Goal: Information Seeking & Learning: Learn about a topic

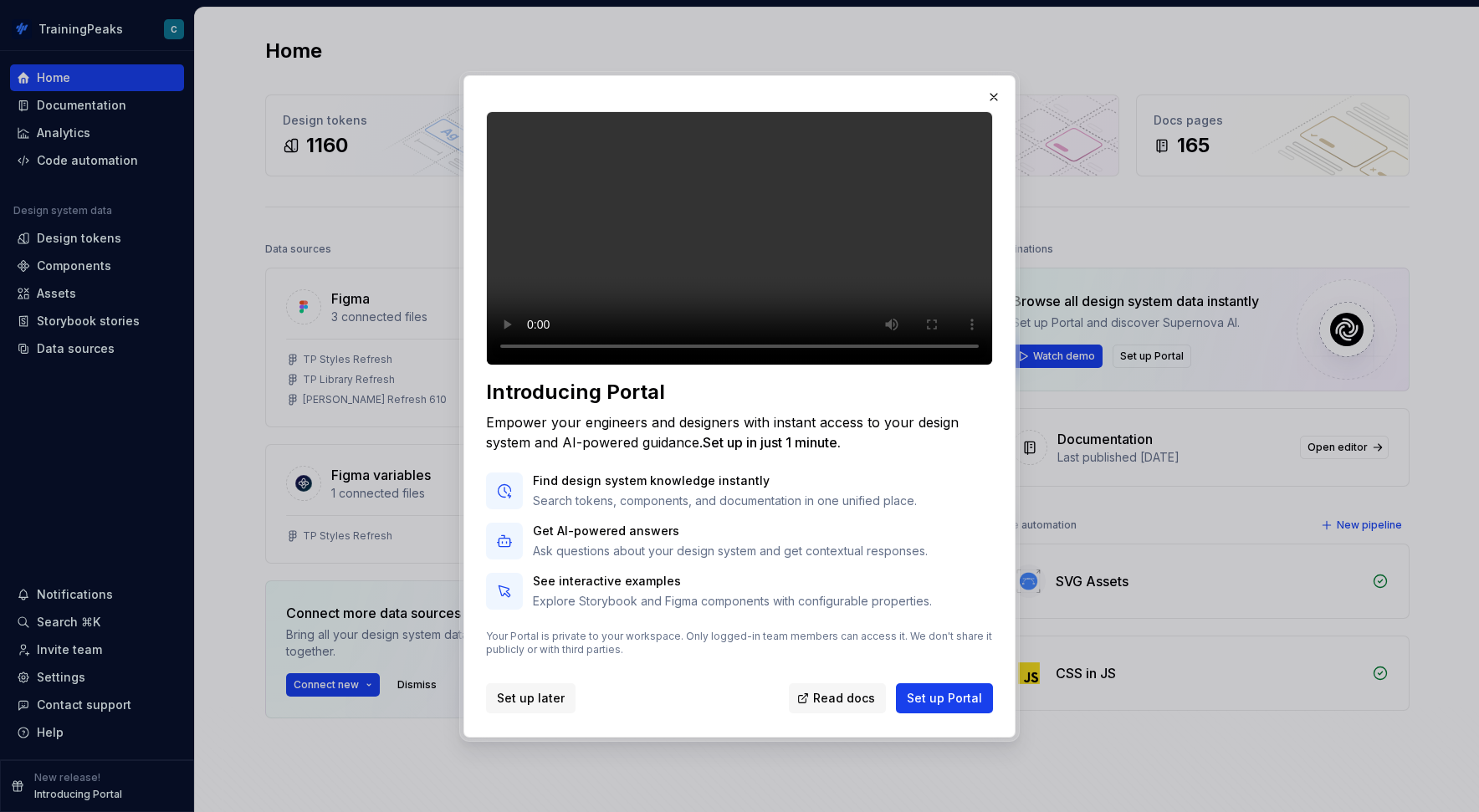
click at [543, 707] on span "Set up later" at bounding box center [531, 698] width 68 height 16
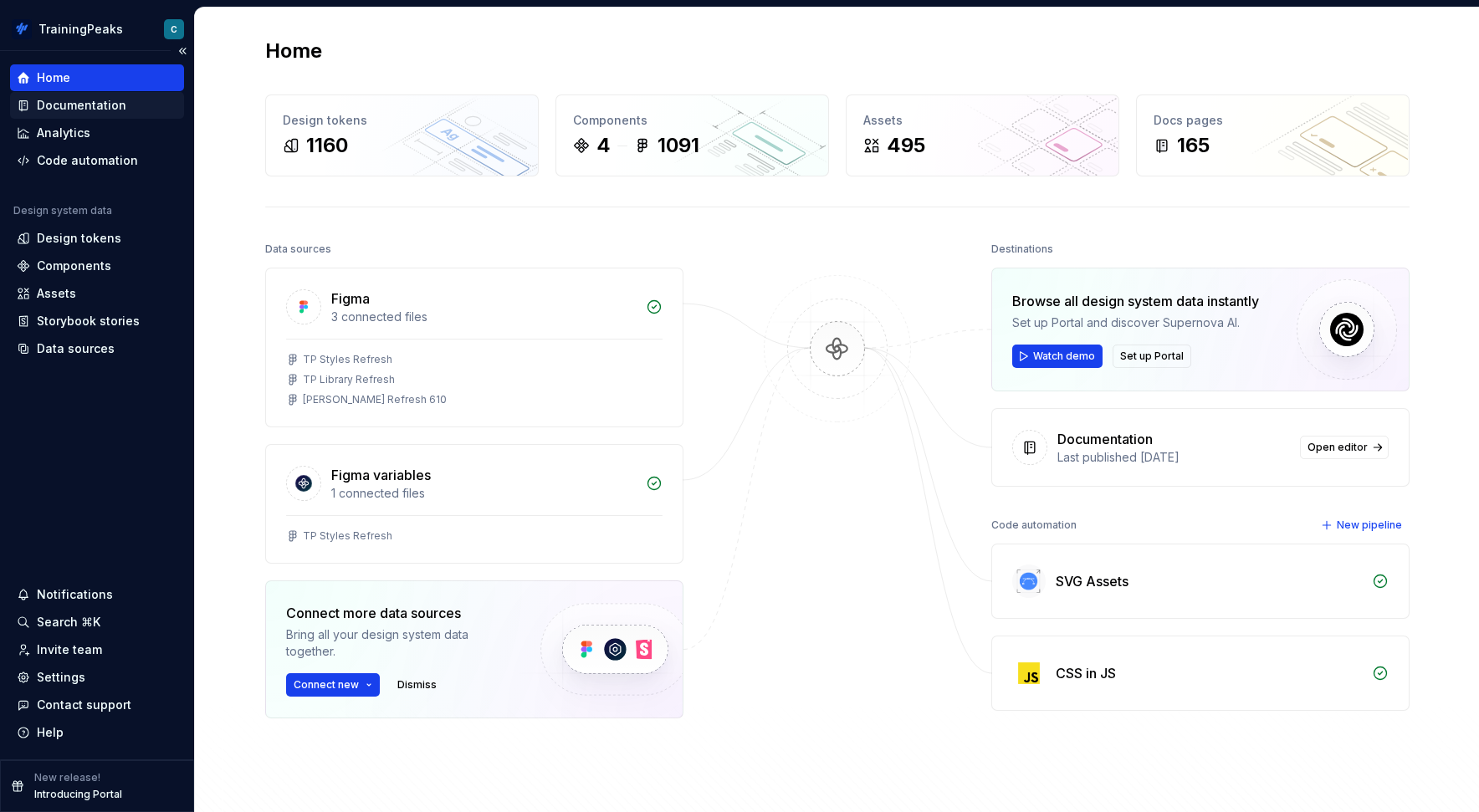
click at [102, 96] on div "Documentation" at bounding box center [97, 105] width 174 height 27
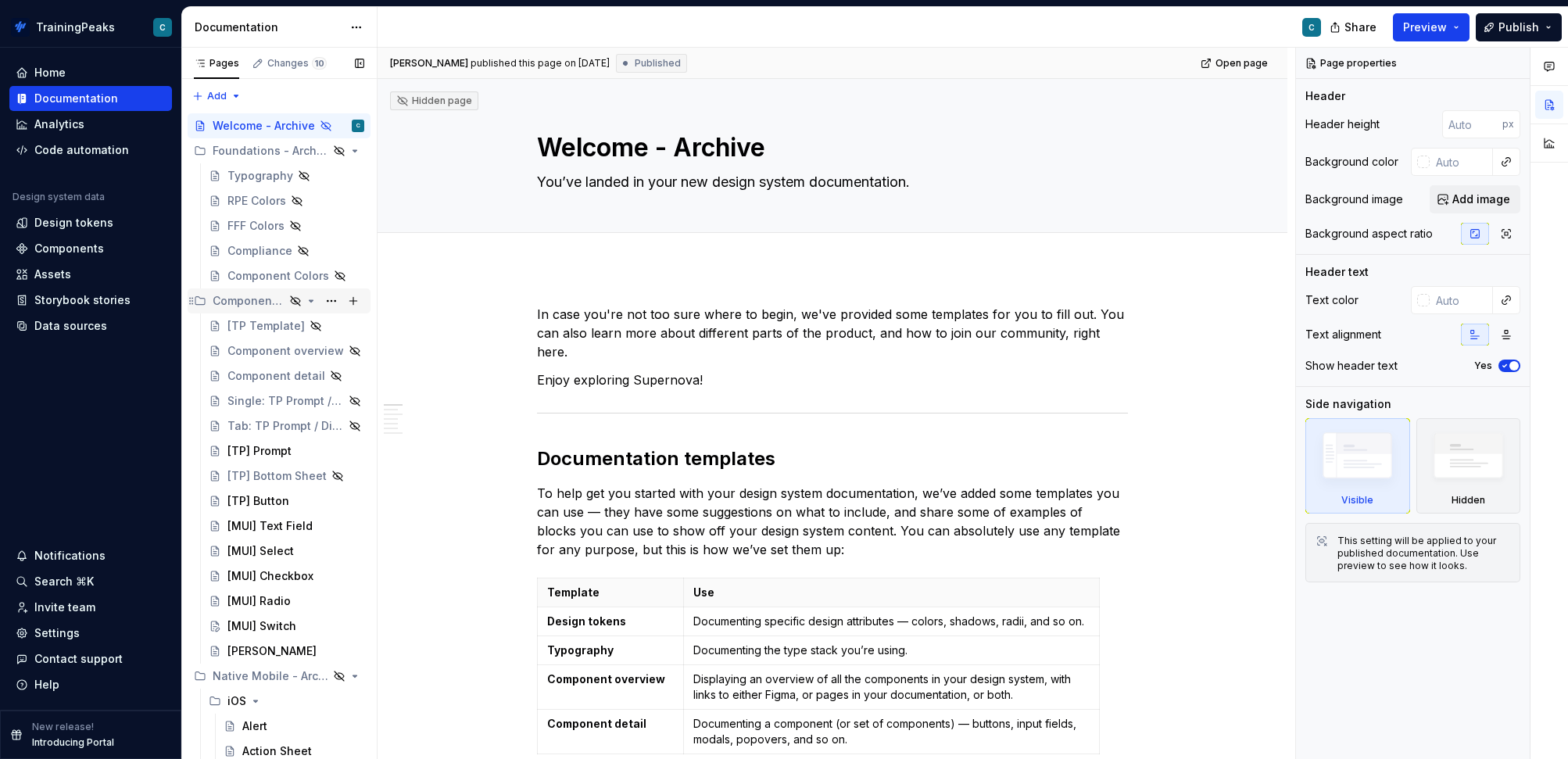
click at [311, 300] on icon "Page tree" at bounding box center [311, 301] width 4 height 2
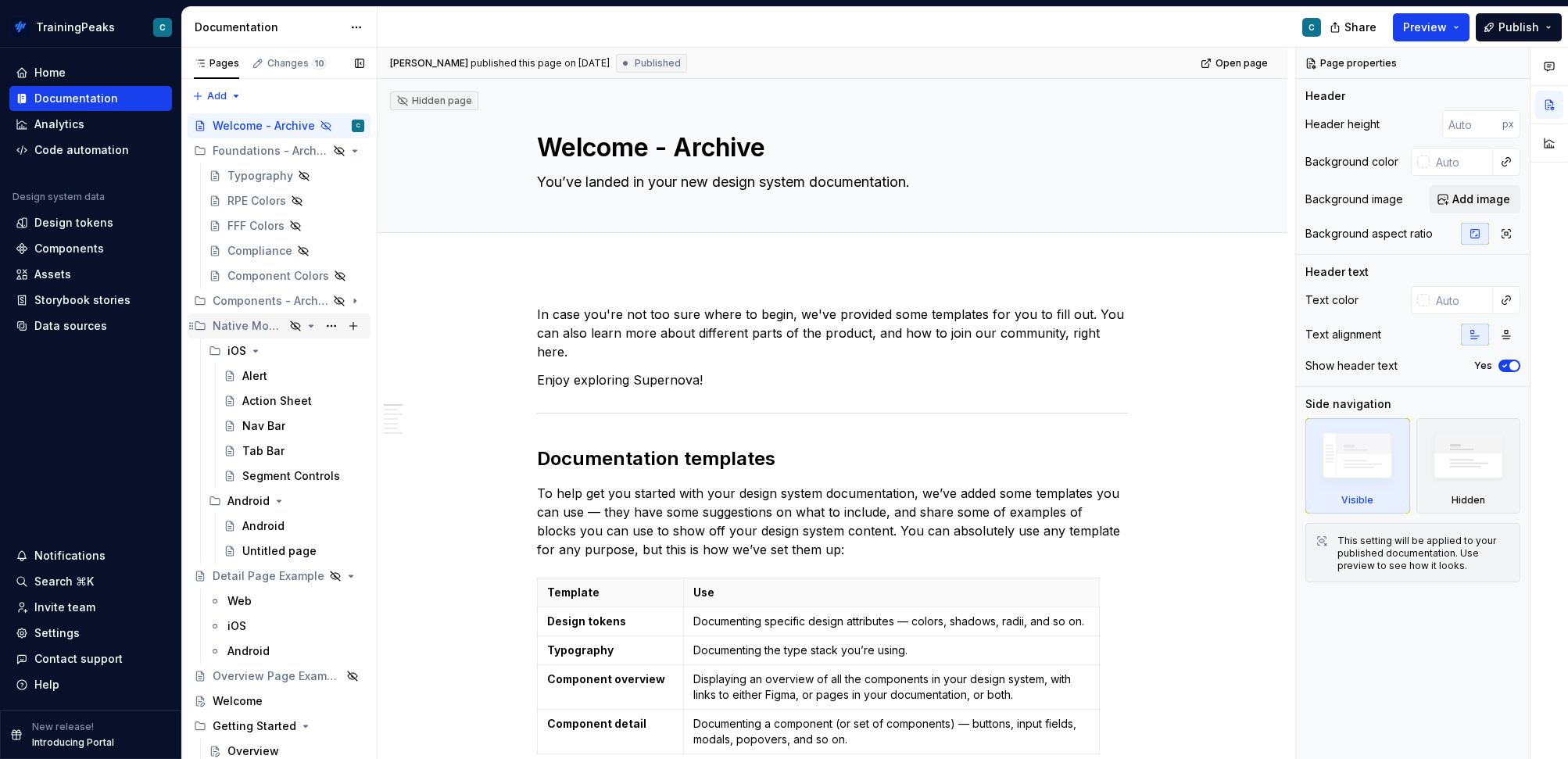
click at [313, 326] on icon "Page tree" at bounding box center [311, 326] width 13 height 13
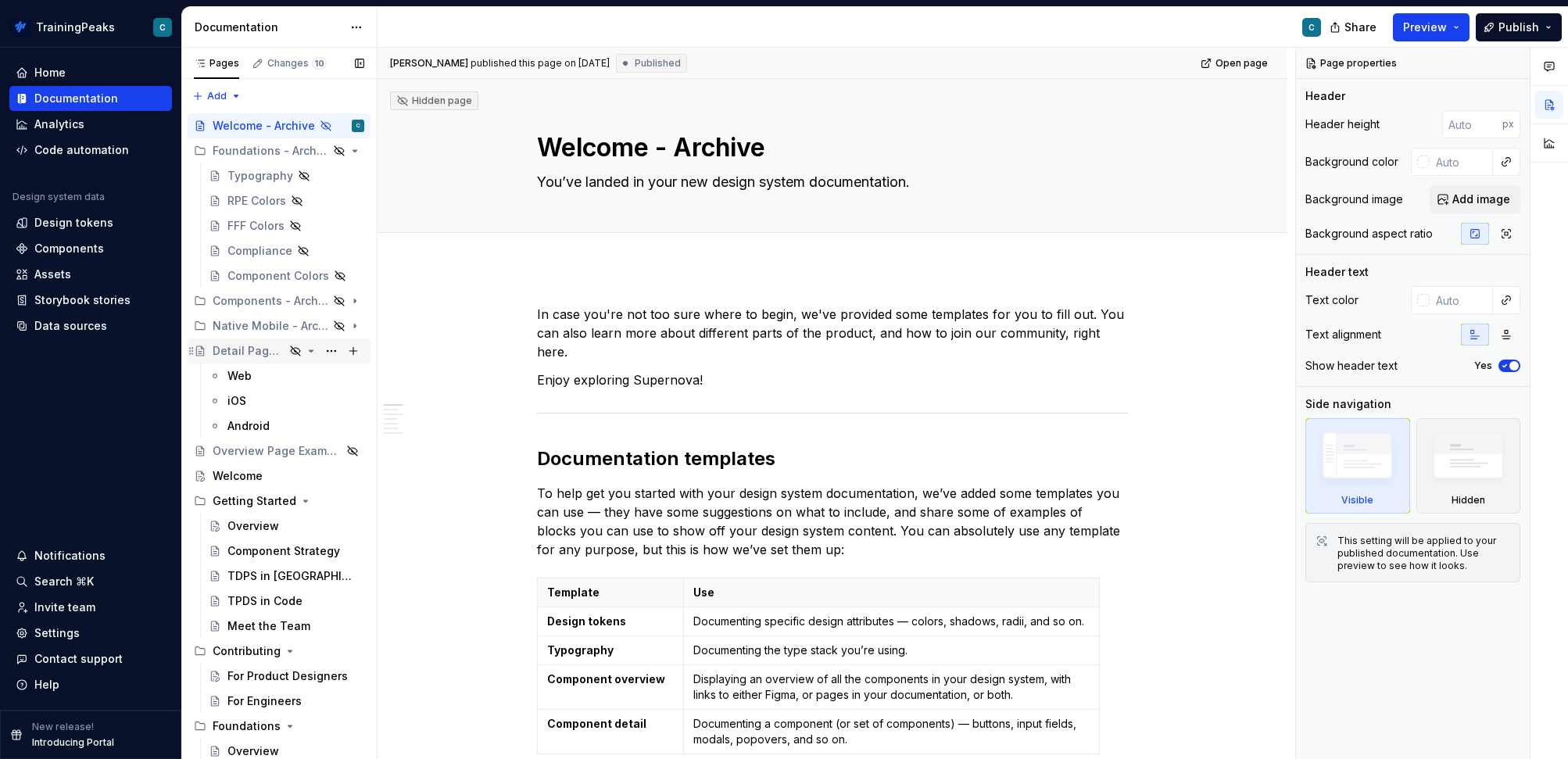
click at [312, 349] on icon "Page tree" at bounding box center [311, 351] width 13 height 13
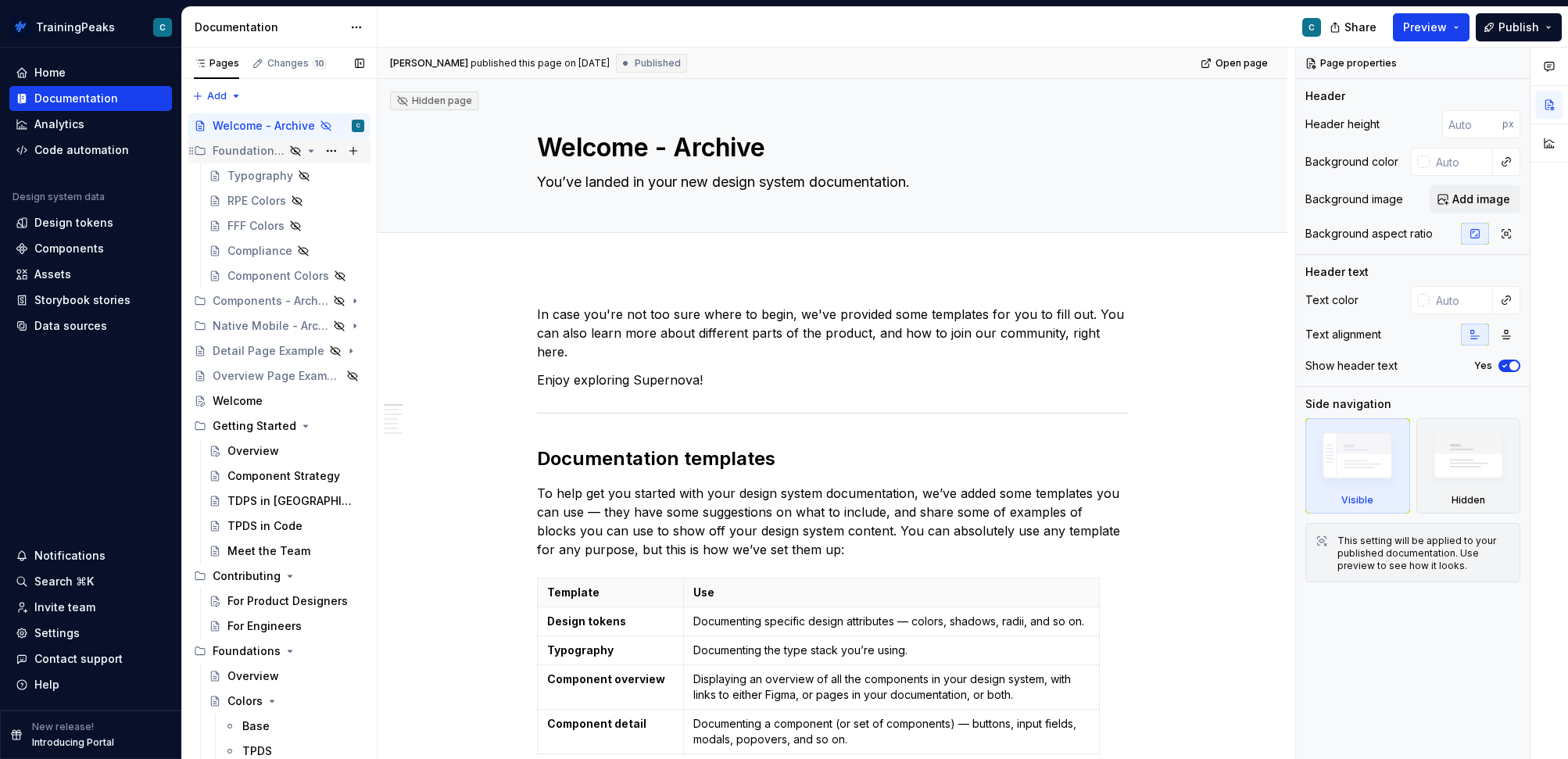
click at [311, 150] on icon "Page tree" at bounding box center [311, 151] width 4 height 2
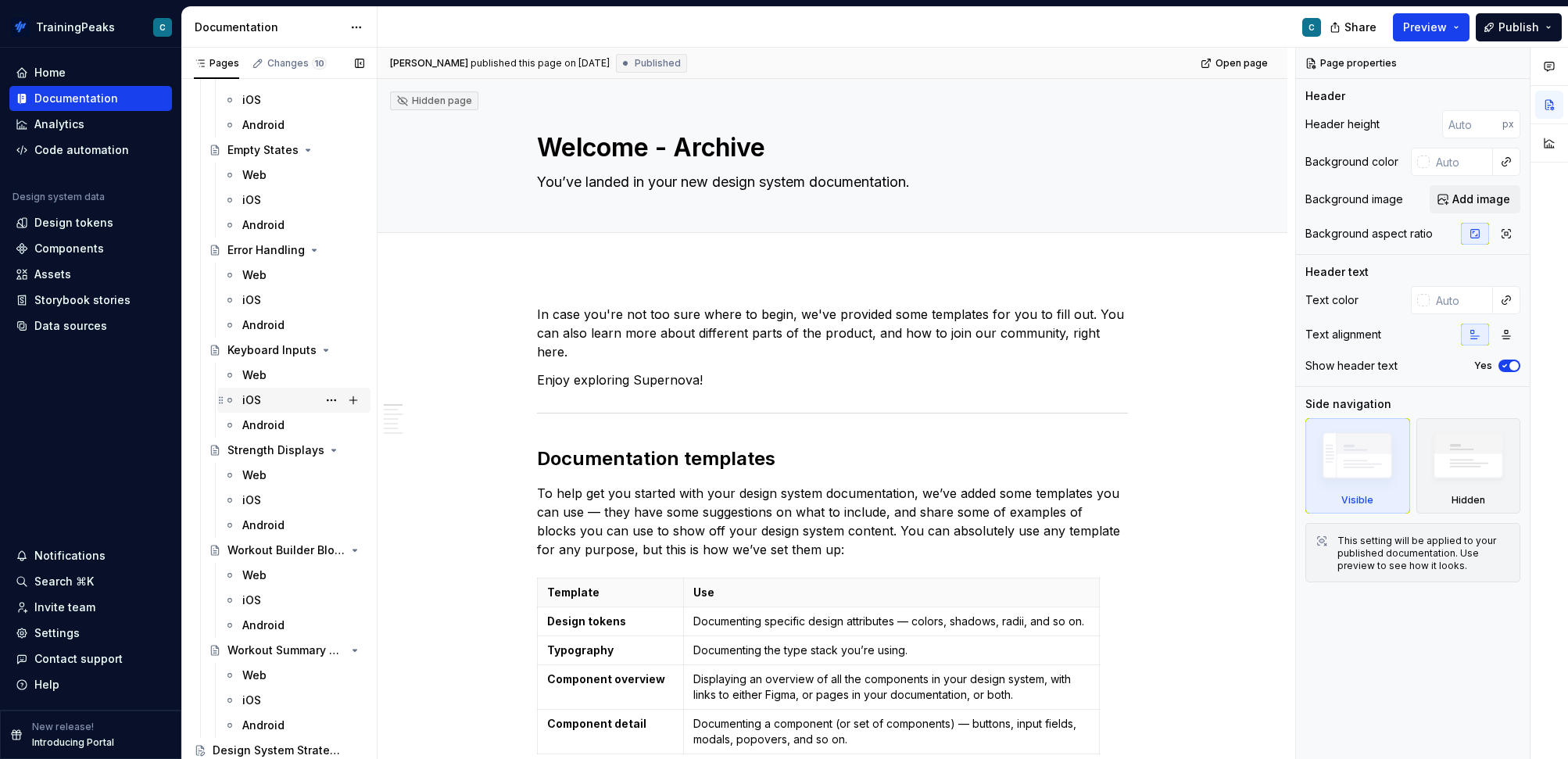
scroll to position [3928, 0]
click at [290, 472] on div "Web" at bounding box center [303, 475] width 122 height 21
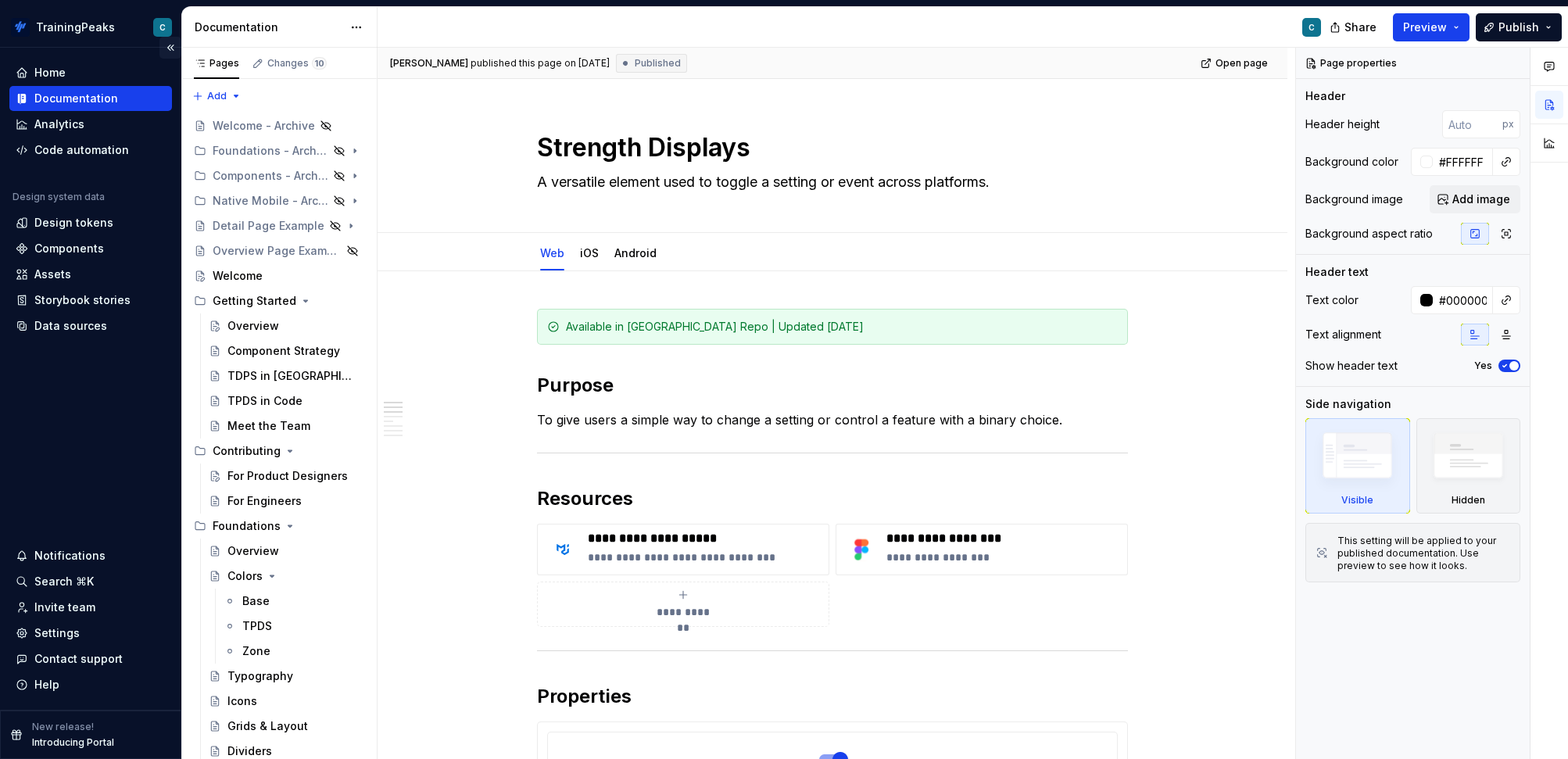
click at [170, 47] on button "Collapse sidebar" at bounding box center [170, 47] width 21 height 21
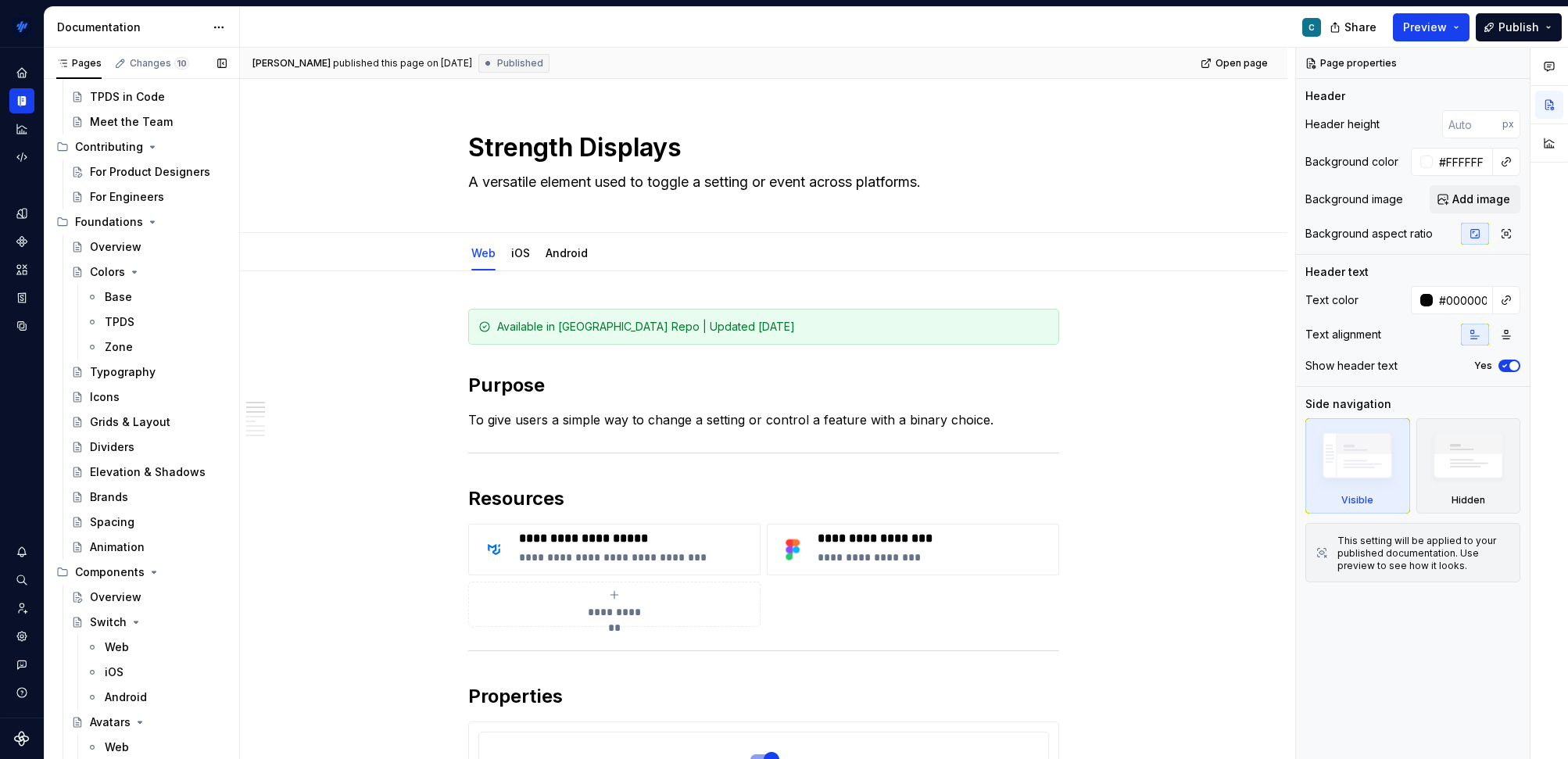
scroll to position [312, 0]
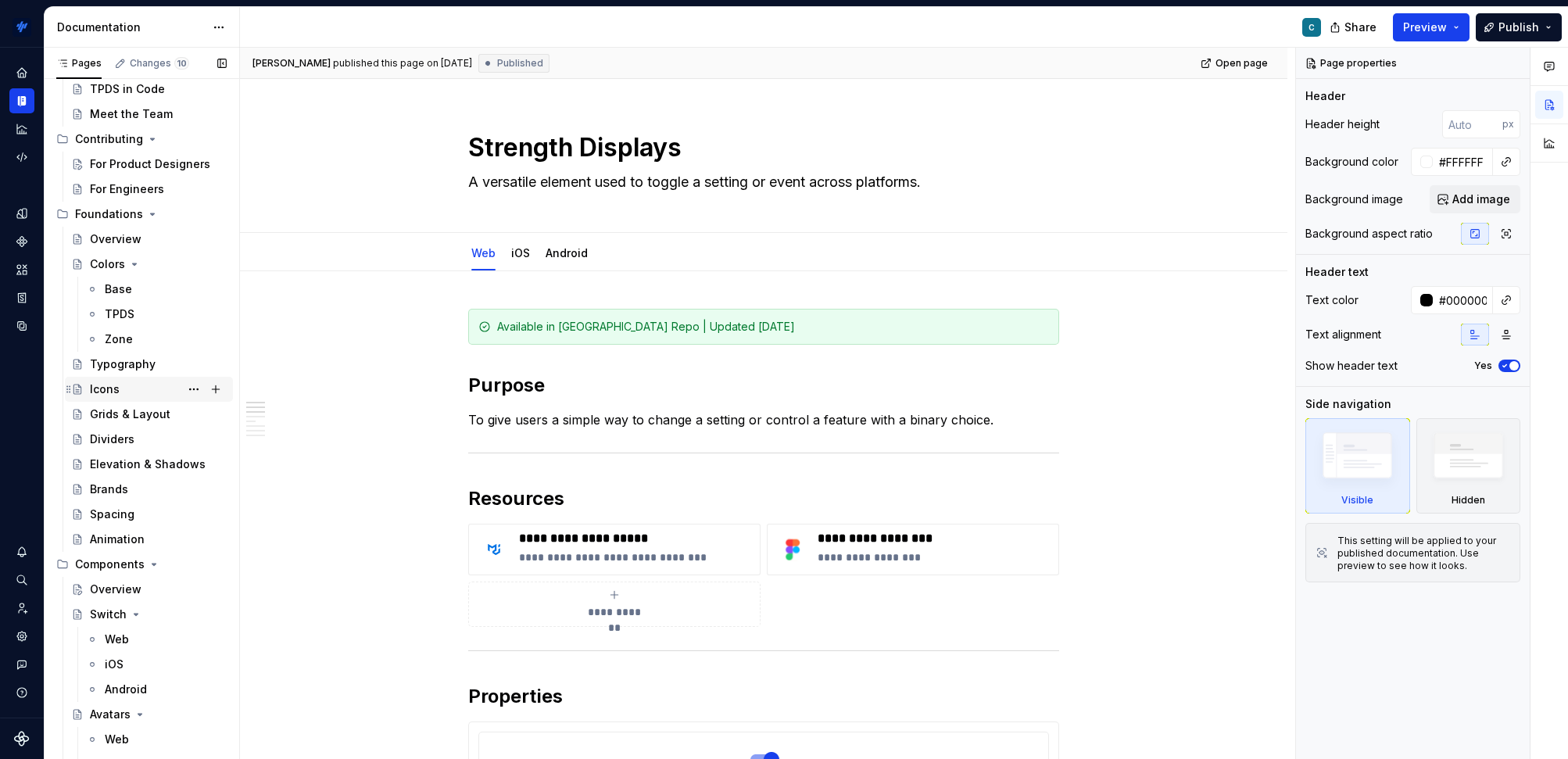
click at [133, 389] on div "Icons" at bounding box center [158, 389] width 137 height 21
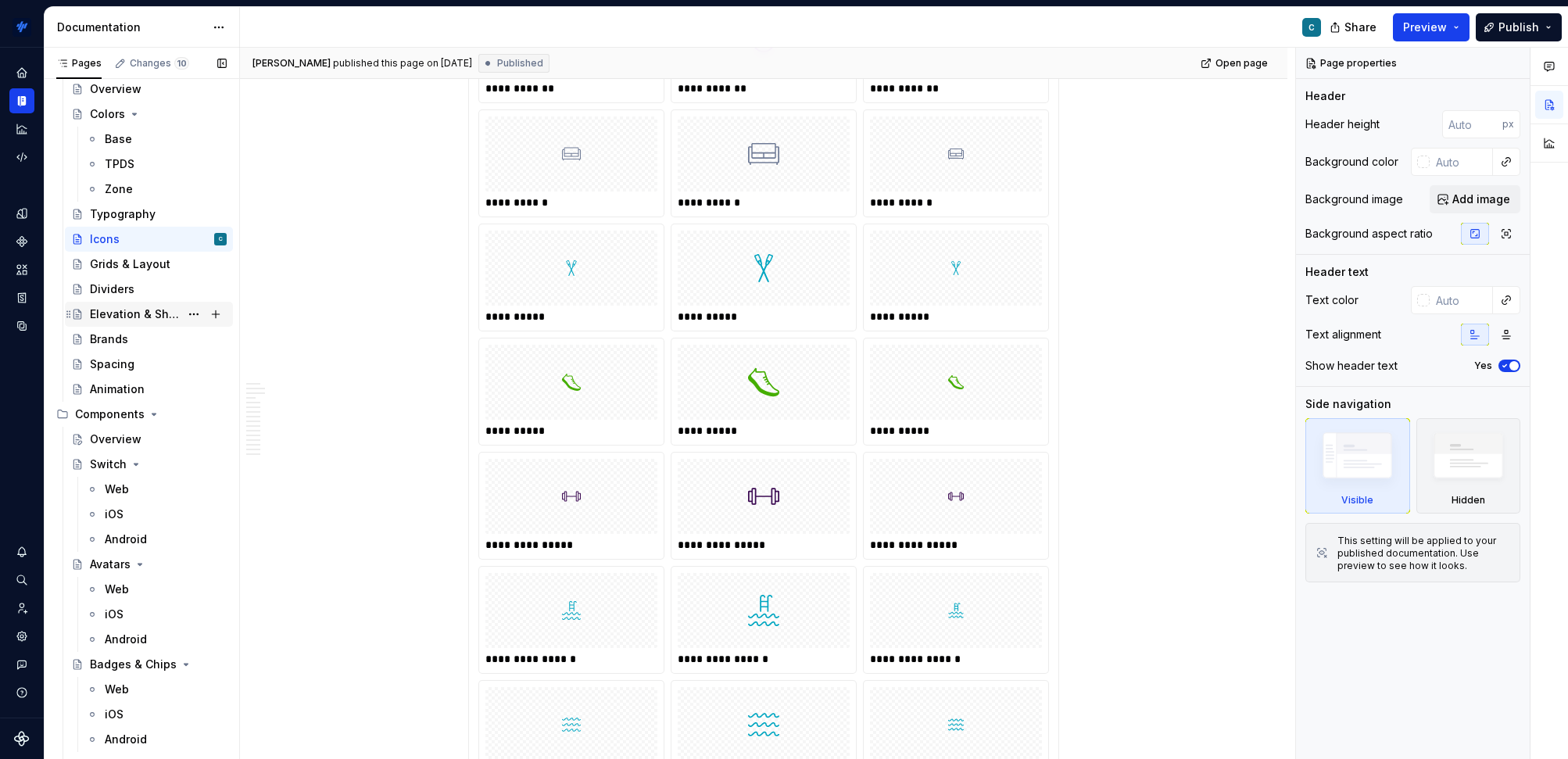
scroll to position [466, 0]
click at [167, 462] on div "Switch" at bounding box center [158, 459] width 137 height 21
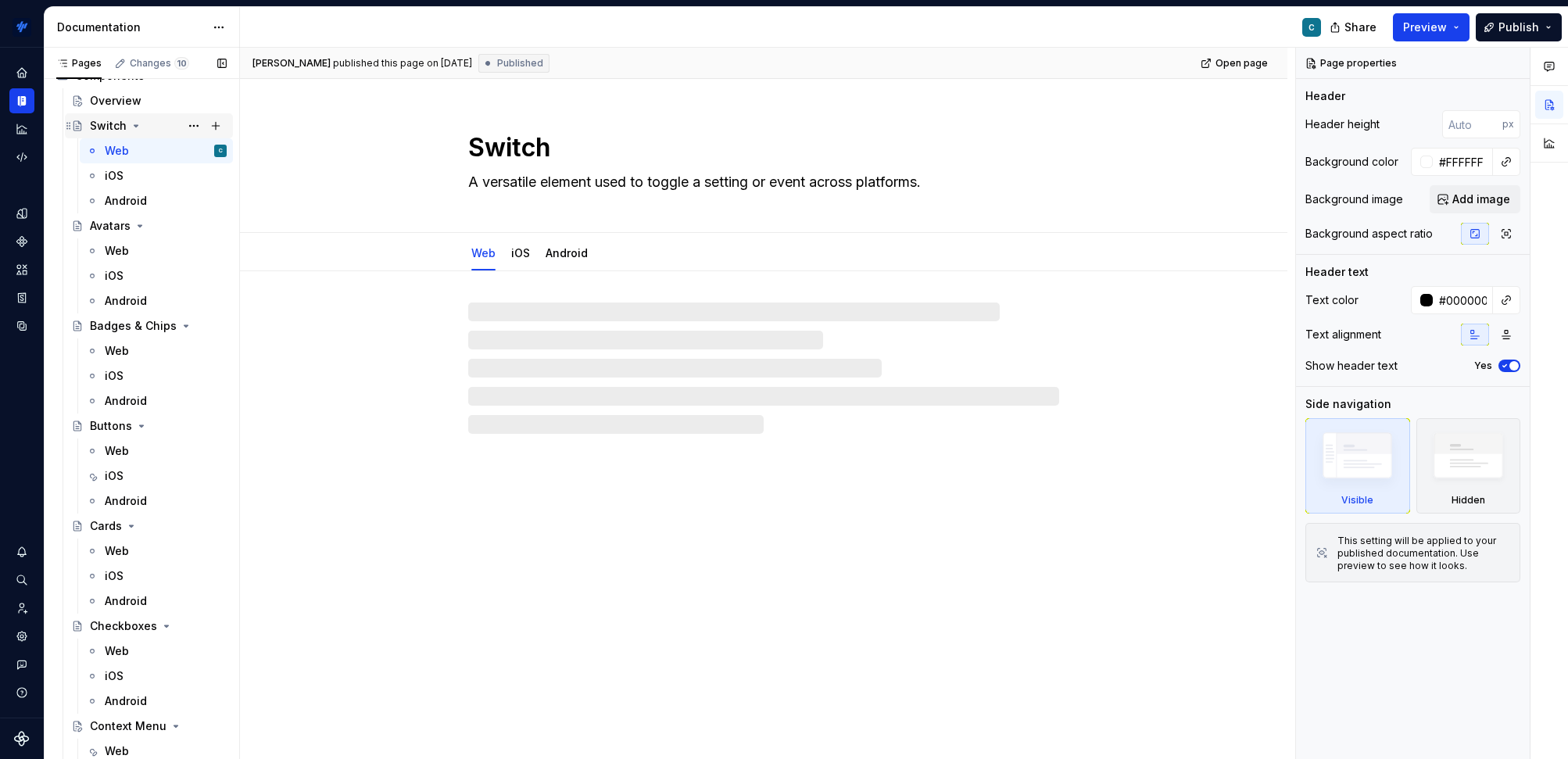
scroll to position [814, 0]
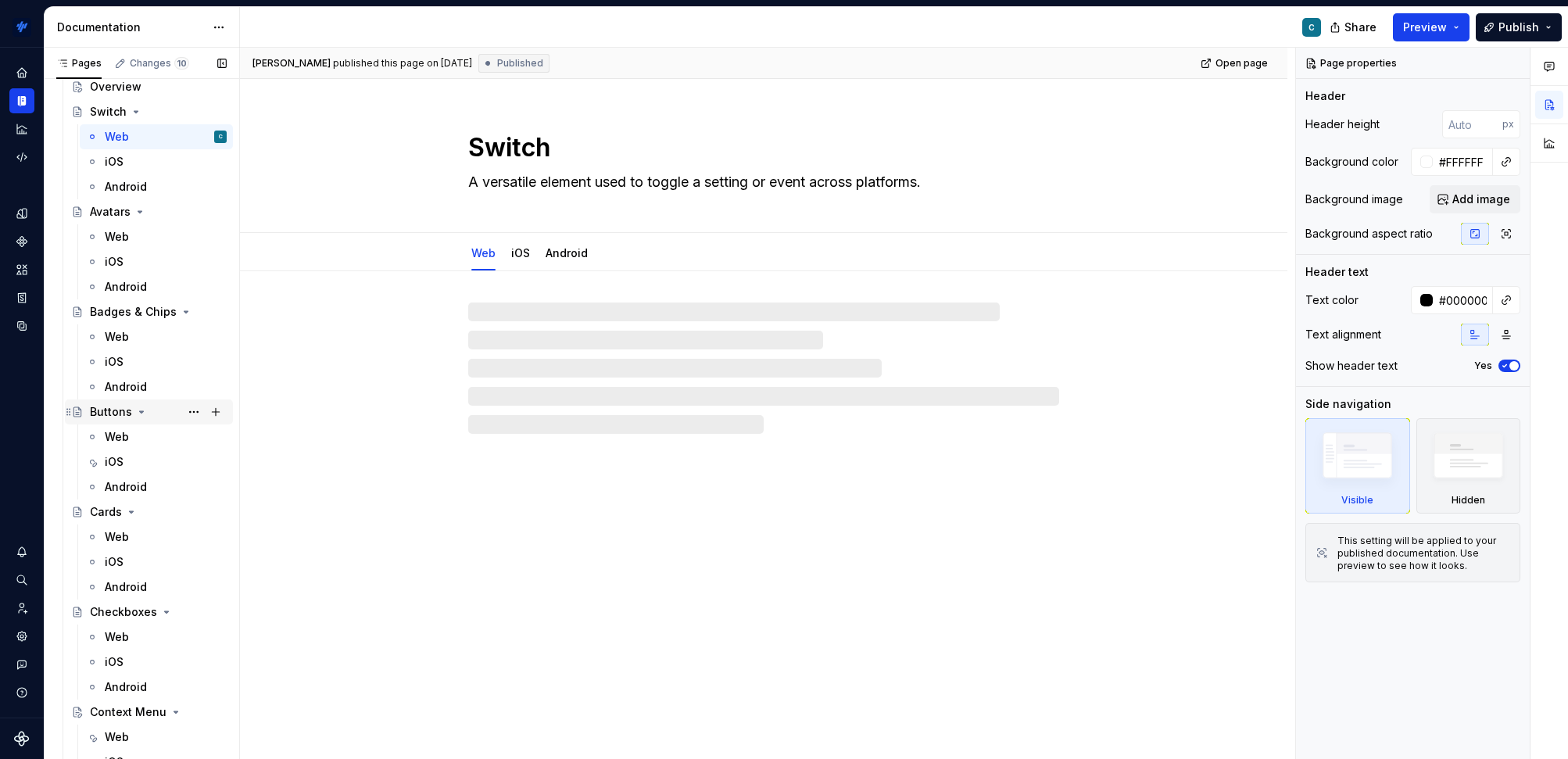
click at [176, 411] on div "Buttons" at bounding box center [158, 412] width 137 height 21
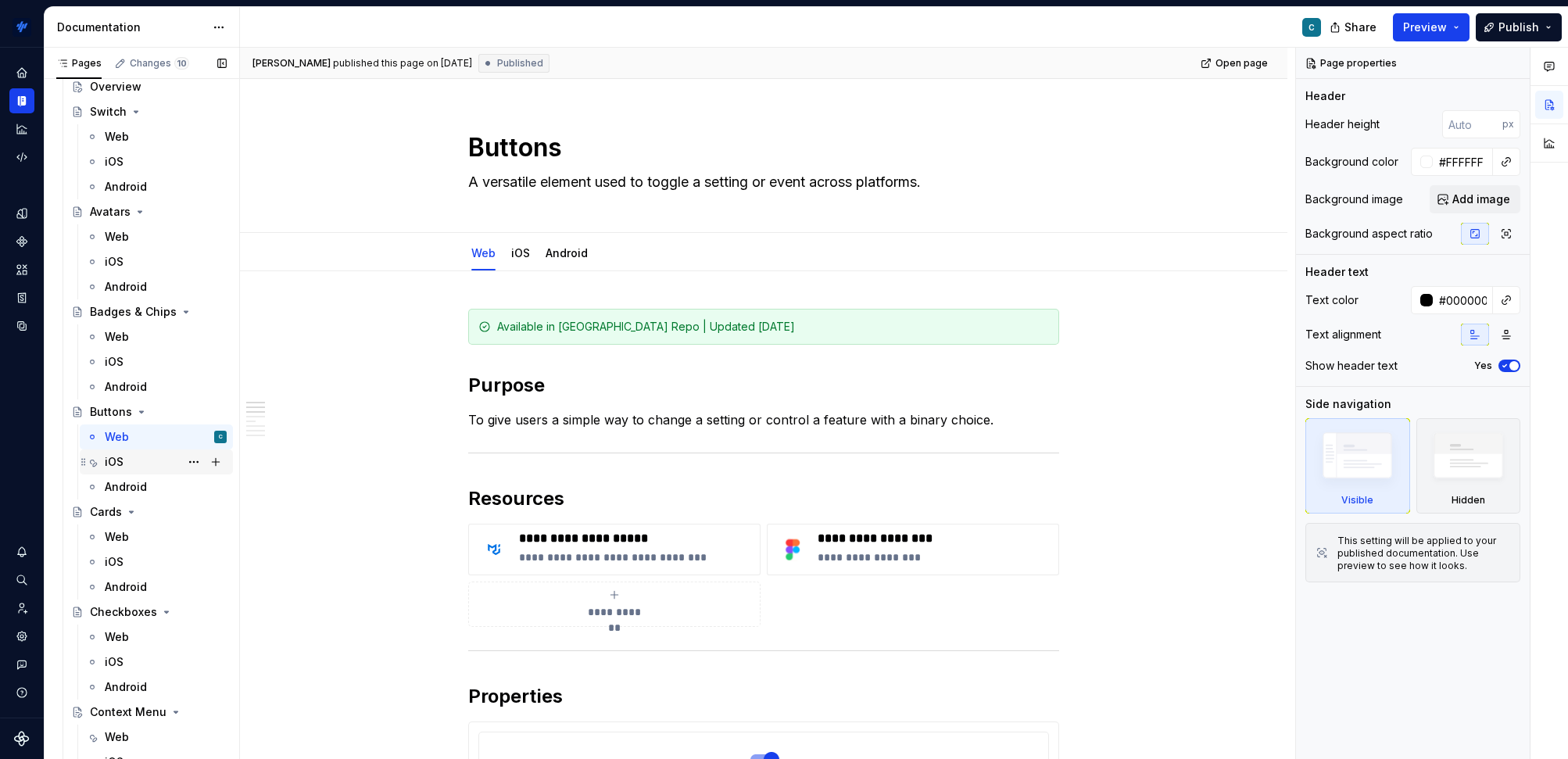
click at [141, 460] on div "iOS" at bounding box center [166, 462] width 122 height 21
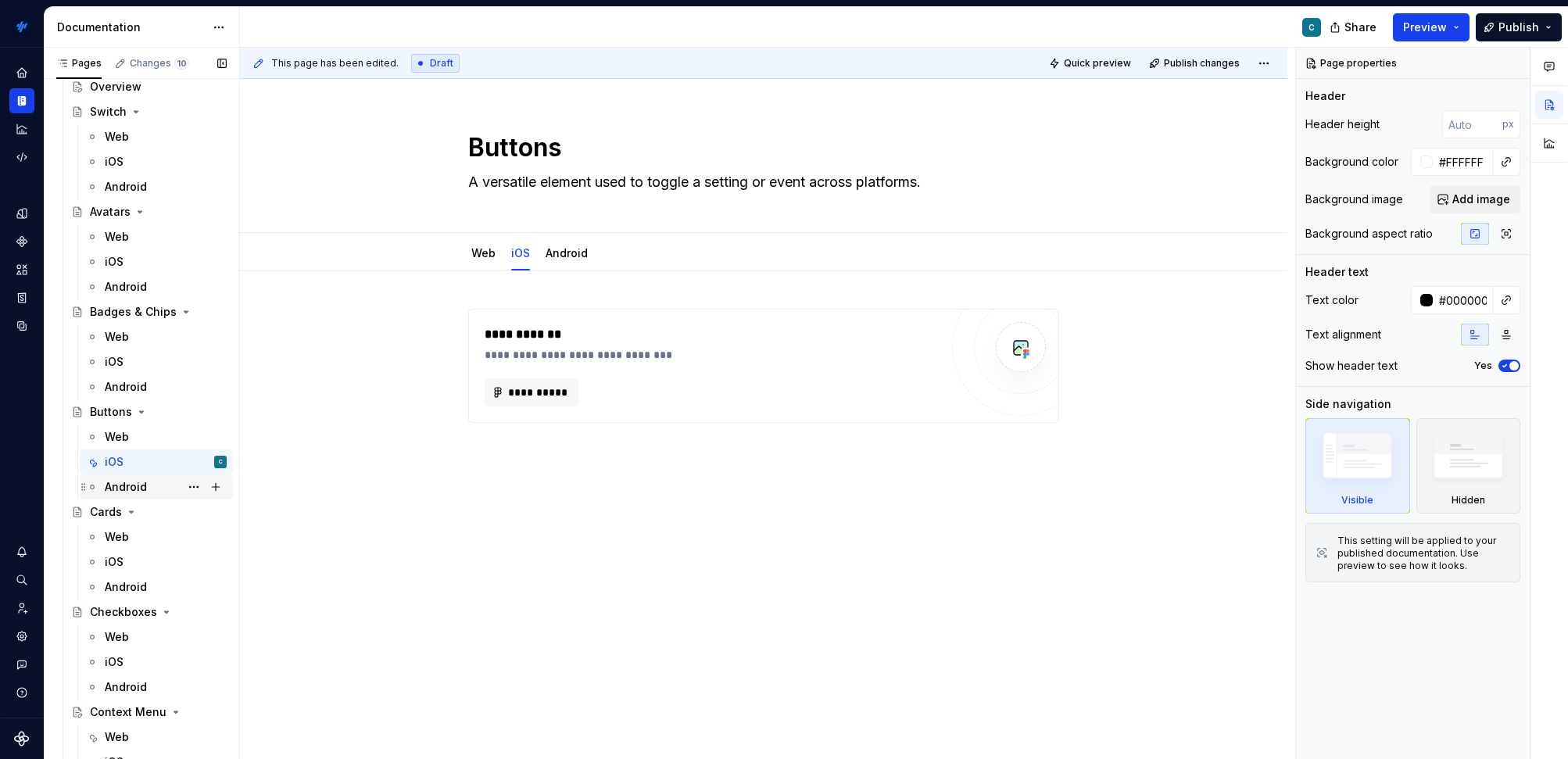
click at [166, 488] on div "Android" at bounding box center [166, 487] width 122 height 21
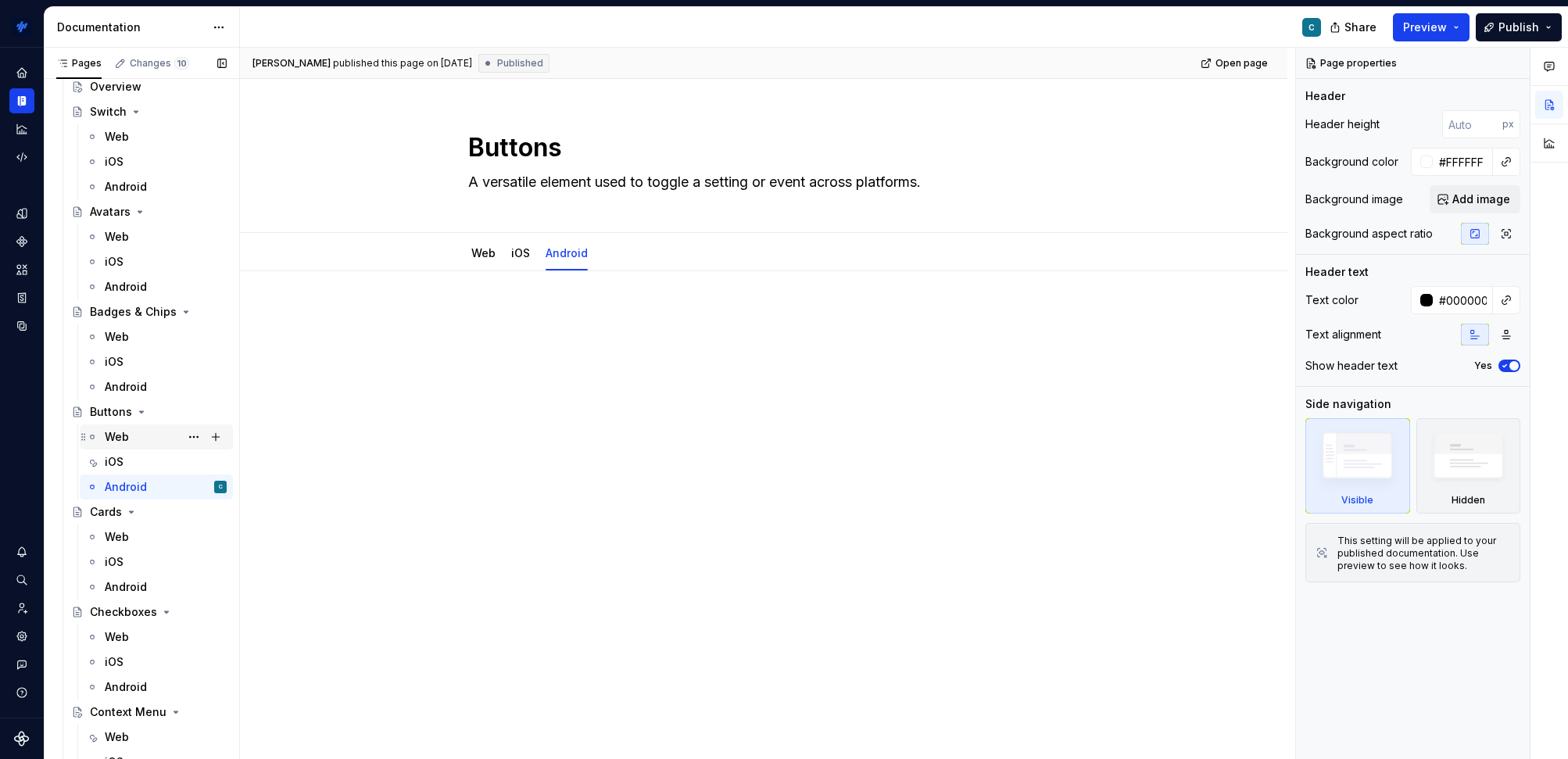
click at [158, 440] on div "Web" at bounding box center [166, 437] width 122 height 21
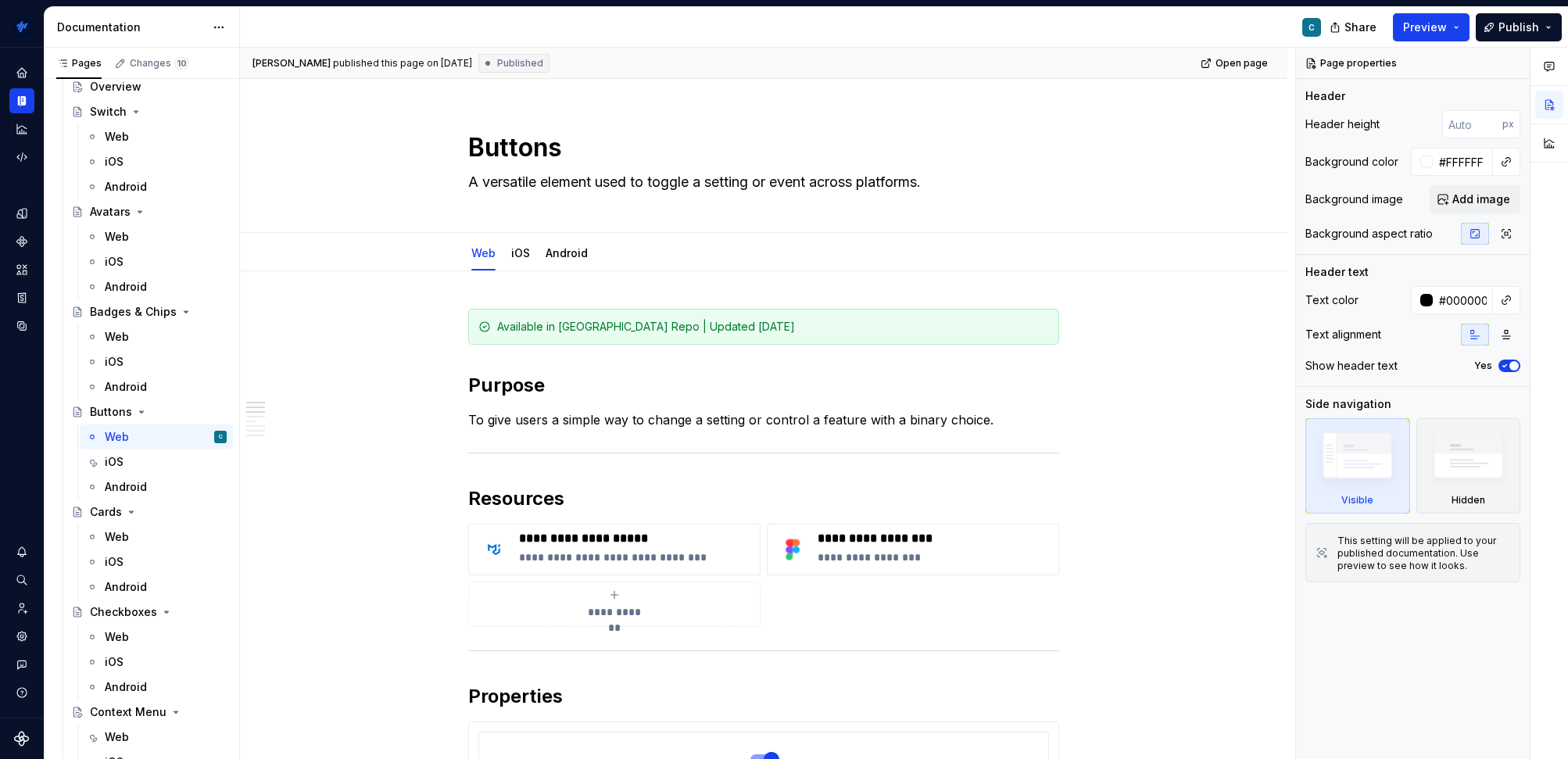
type textarea "*"
